Goal: Transaction & Acquisition: Purchase product/service

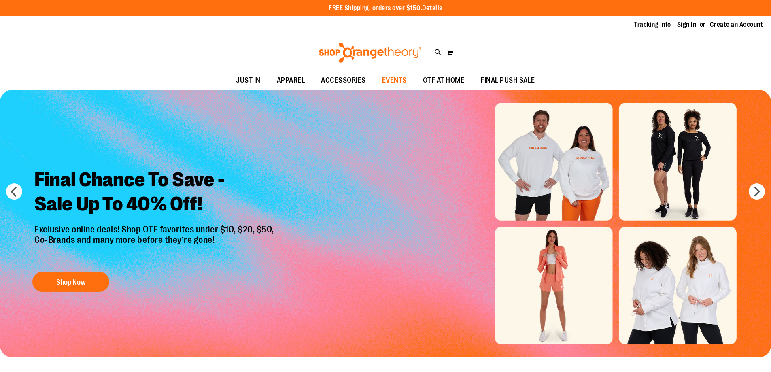
click at [386, 81] on span "EVENTS" at bounding box center [394, 80] width 25 height 18
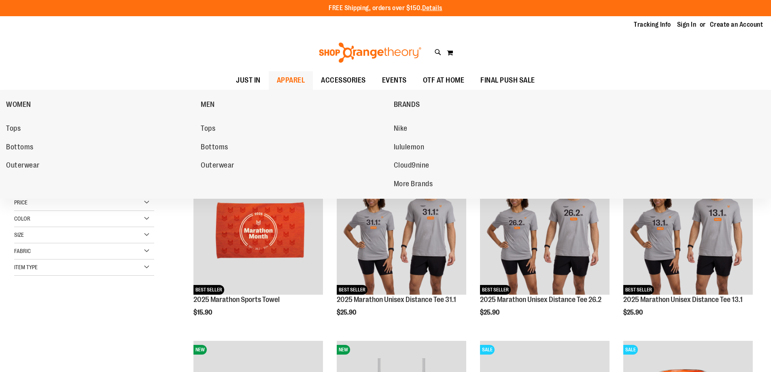
click at [285, 79] on span "APPAREL" at bounding box center [291, 80] width 28 height 18
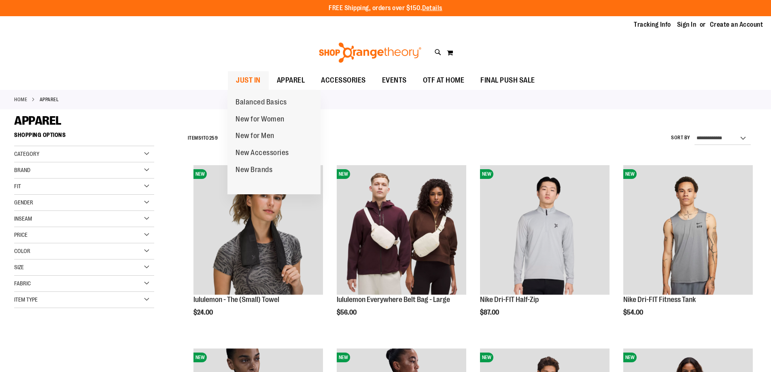
click at [237, 83] on span "JUST IN" at bounding box center [248, 80] width 25 height 18
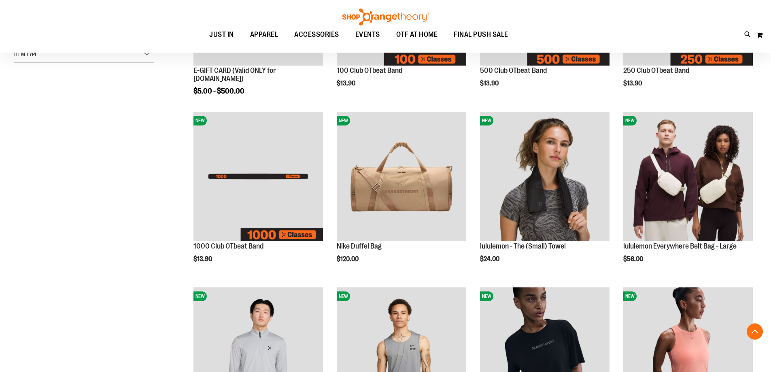
scroll to position [242, 0]
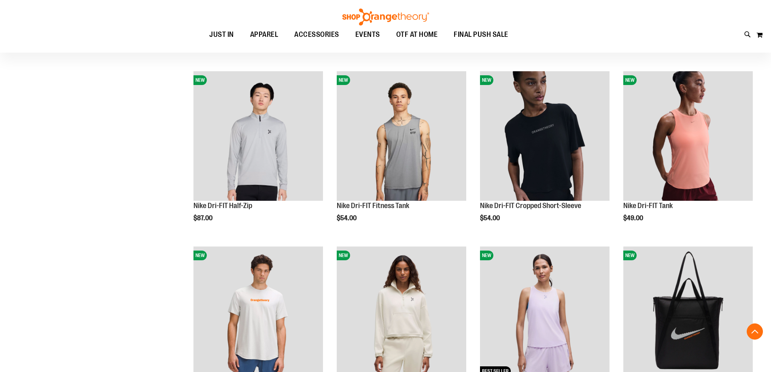
scroll to position [526, 0]
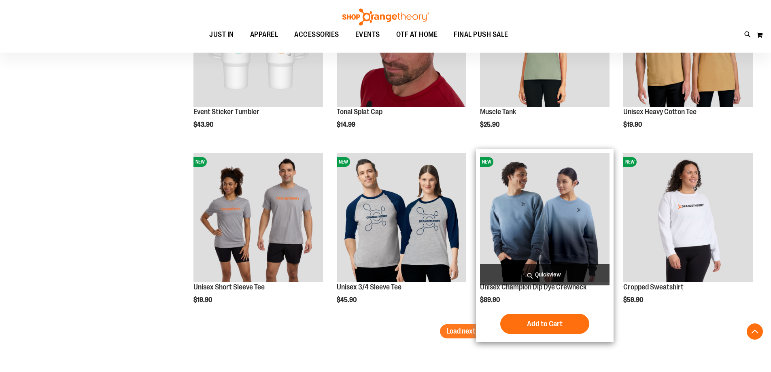
scroll to position [1457, 0]
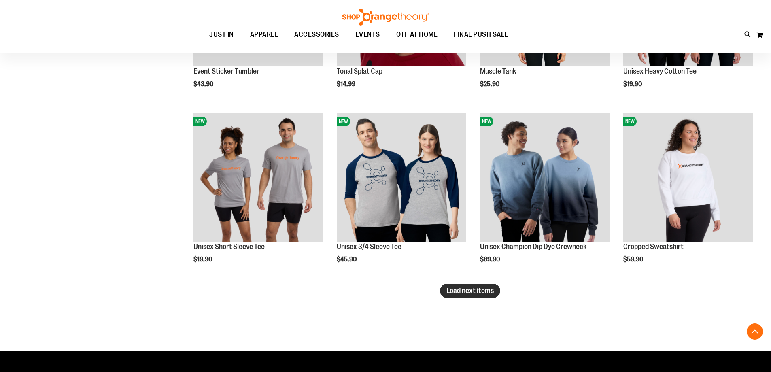
click at [478, 286] on button "Load next items" at bounding box center [470, 291] width 60 height 14
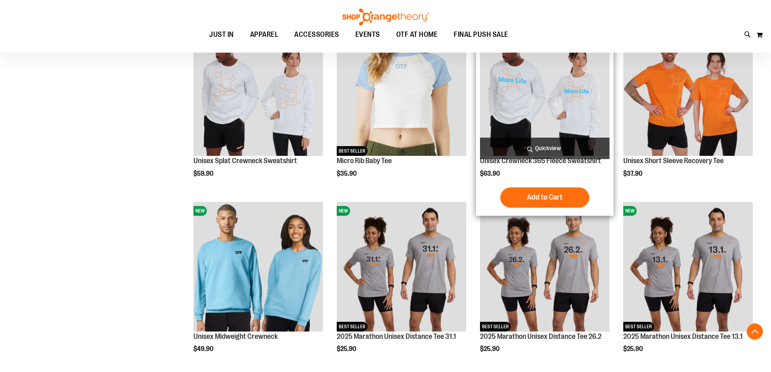
scroll to position [1702, 0]
